Goal: Information Seeking & Learning: Learn about a topic

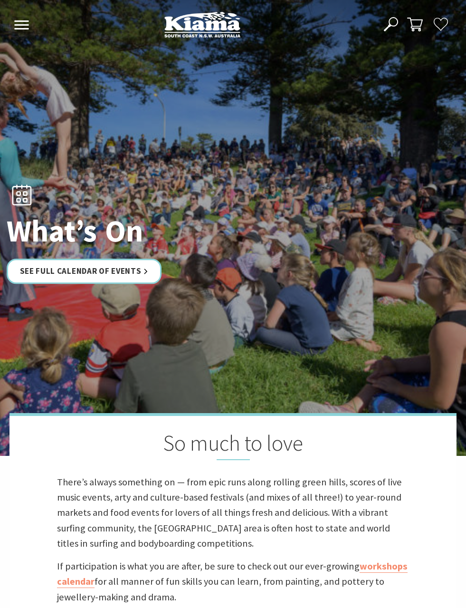
click at [132, 282] on link "See Full Calendar of Events" at bounding box center [84, 271] width 155 height 25
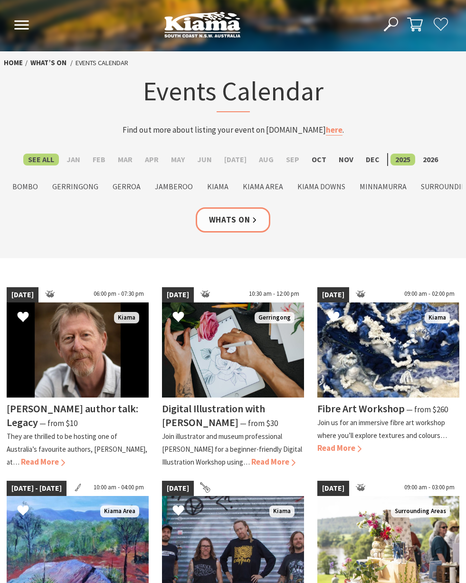
click at [314, 162] on label "Oct" at bounding box center [319, 160] width 24 height 12
click at [0, 0] on input "Oct" at bounding box center [0, 0] width 0 height 0
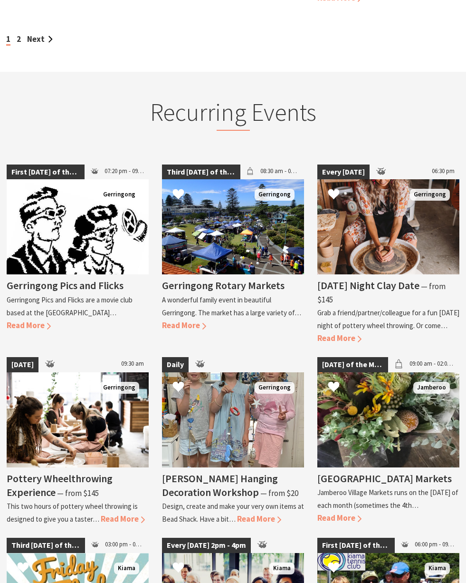
scroll to position [1087, 0]
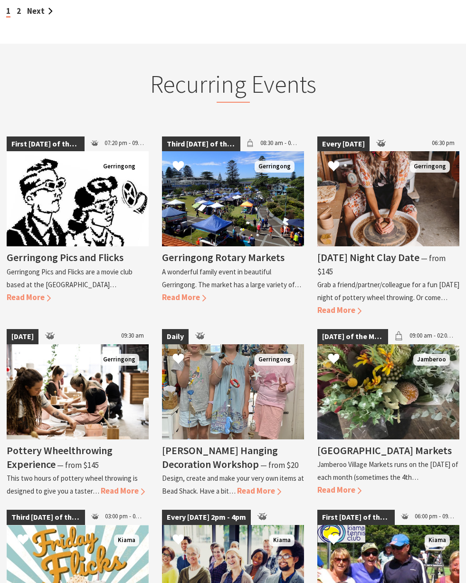
click at [340, 307] on div "Friday Night Clay Date ⁠— from $145 Grab a friend/partner/colleague for a fun F…" at bounding box center [389, 281] width 142 height 70
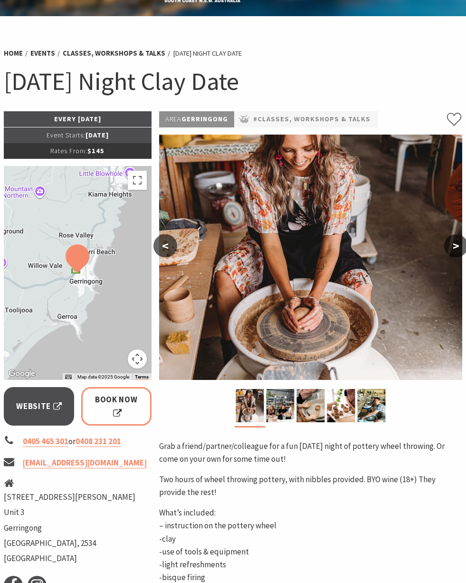
scroll to position [31, 0]
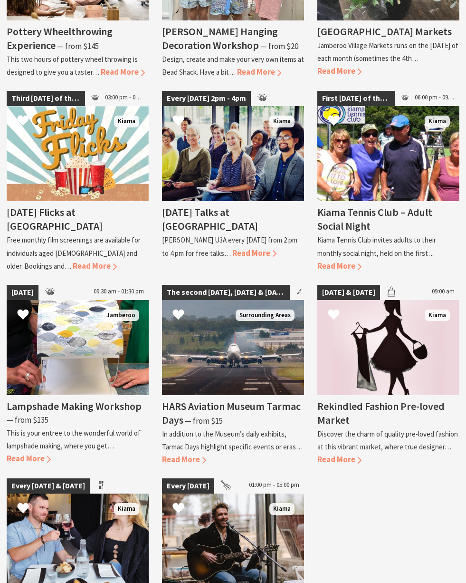
scroll to position [1515, 0]
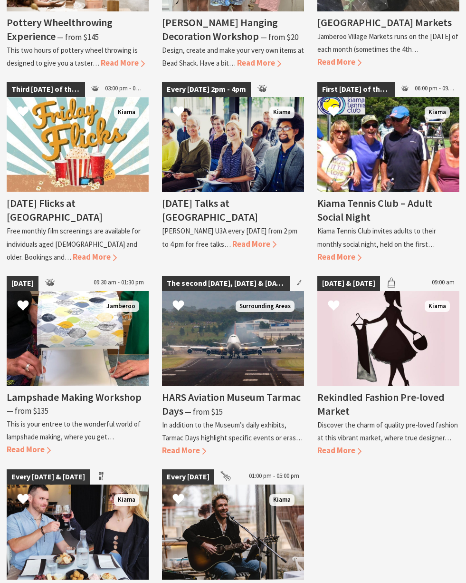
click at [195, 445] on span "Read More" at bounding box center [184, 450] width 44 height 10
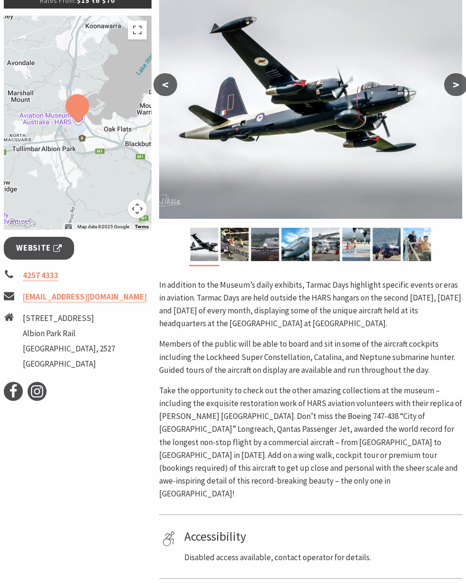
scroll to position [198, 0]
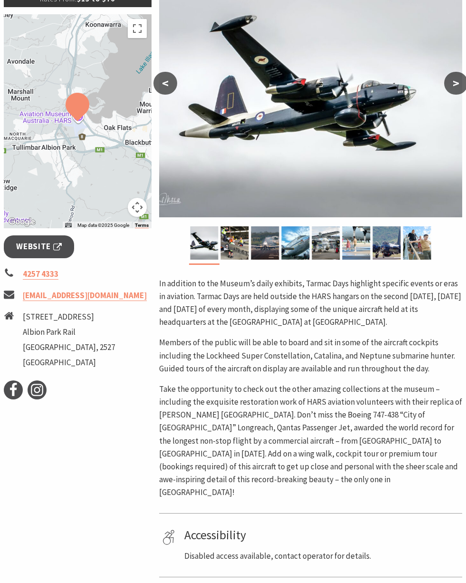
click at [454, 90] on button ">" at bounding box center [457, 83] width 24 height 23
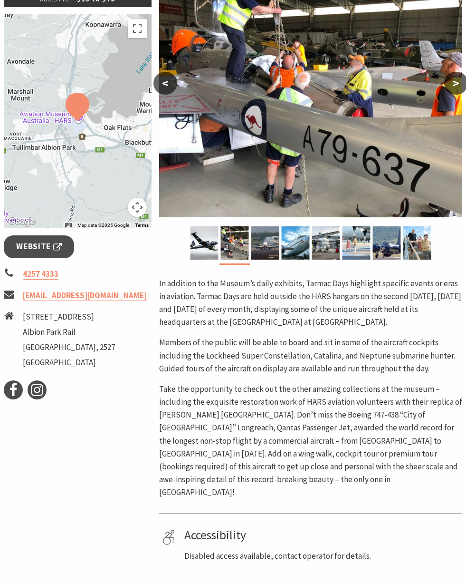
click at [448, 87] on button ">" at bounding box center [457, 83] width 24 height 23
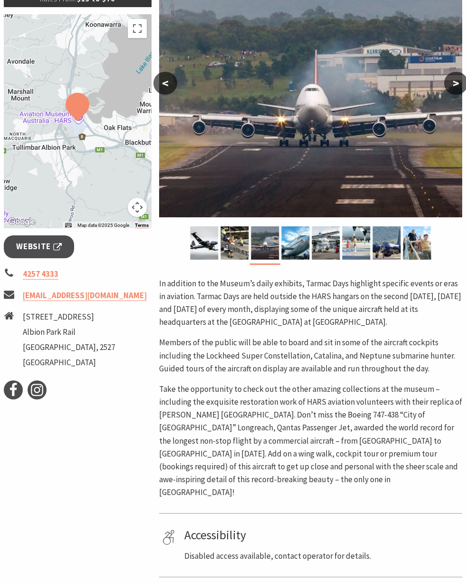
click at [449, 85] on button ">" at bounding box center [457, 83] width 24 height 23
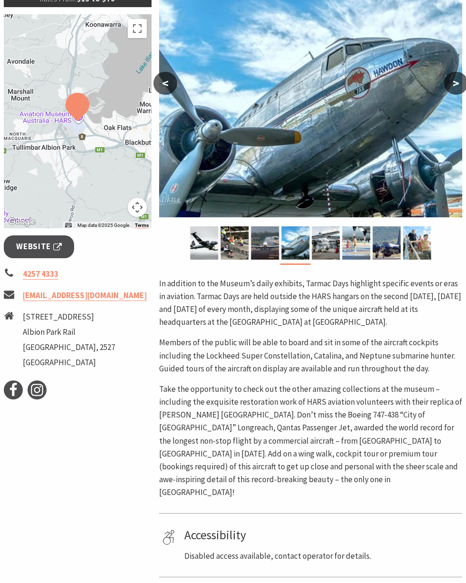
click at [459, 84] on button ">" at bounding box center [457, 83] width 24 height 23
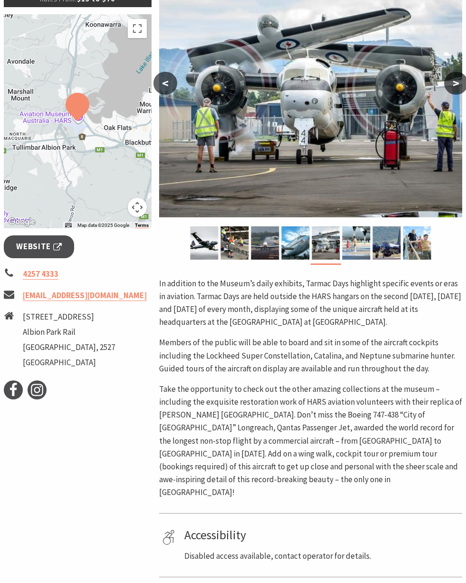
click at [449, 86] on button ">" at bounding box center [457, 83] width 24 height 23
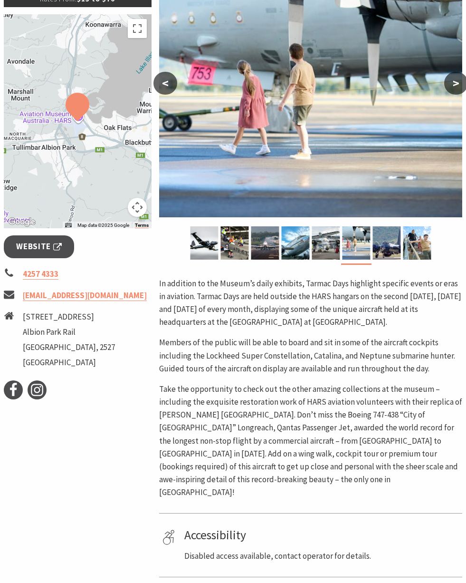
click at [450, 87] on button ">" at bounding box center [457, 83] width 24 height 23
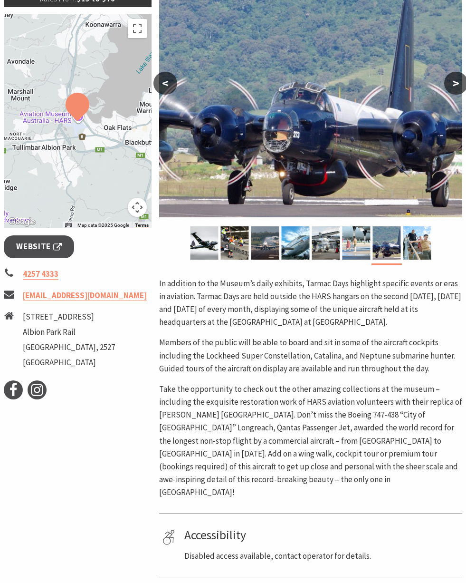
click at [456, 86] on button ">" at bounding box center [457, 83] width 24 height 23
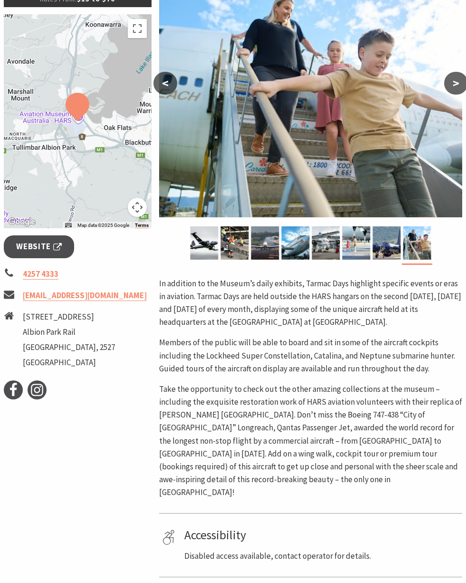
click at [458, 79] on button ">" at bounding box center [457, 83] width 24 height 23
click at [461, 87] on button ">" at bounding box center [457, 83] width 24 height 23
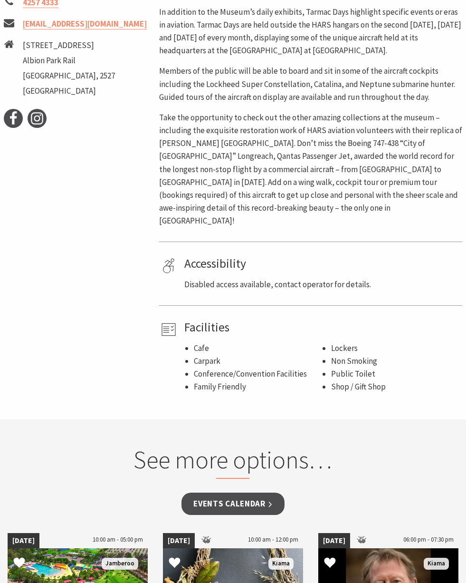
scroll to position [476, 0]
